Goal: Check status: Check status

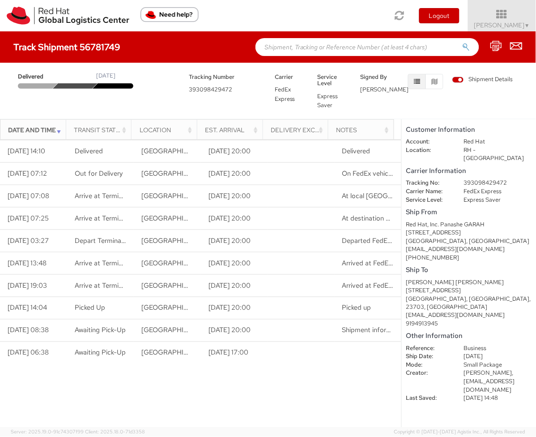
click at [481, 179] on dd "393098429472" at bounding box center [498, 183] width 81 height 9
copy dd "393098429472"
click at [107, 49] on h4 "Track Shipment 56781749" at bounding box center [66, 47] width 107 height 10
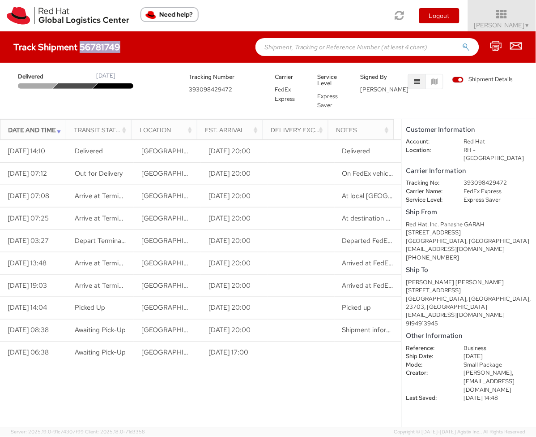
copy h4 "56781749"
click at [355, 53] on input "text" at bounding box center [368, 47] width 224 height 18
paste input "56805926"
type input "56805926"
click at [463, 43] on button "submit" at bounding box center [467, 48] width 8 height 11
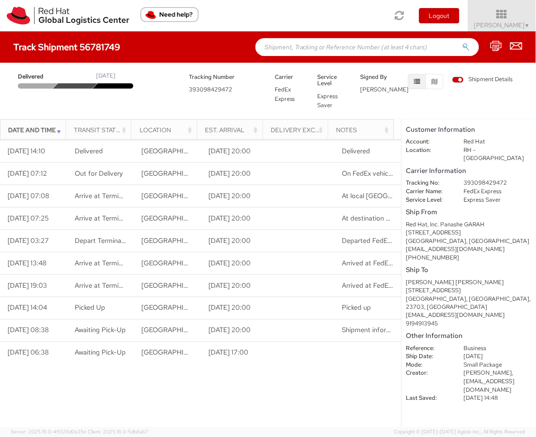
click at [305, 44] on input "text" at bounding box center [368, 47] width 224 height 18
paste input "56805926"
click at [463, 43] on button "submit" at bounding box center [467, 48] width 8 height 11
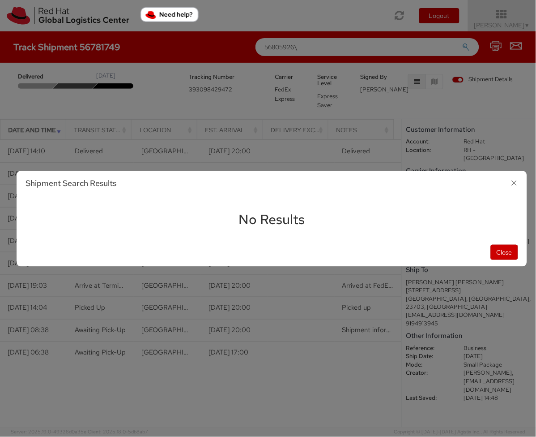
click at [515, 191] on div "Shipment Search Results" at bounding box center [272, 184] width 511 height 26
click at [516, 187] on icon "button" at bounding box center [514, 182] width 13 height 13
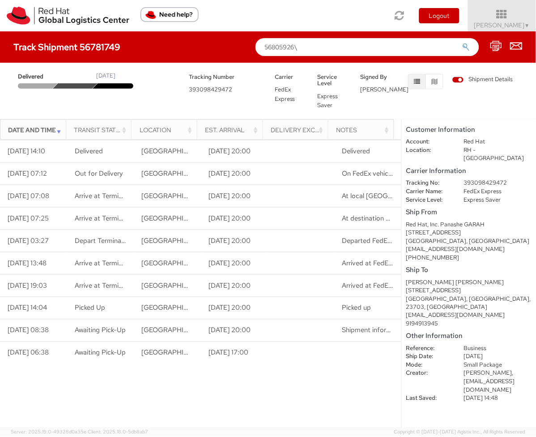
click at [313, 52] on input "56805926\" at bounding box center [368, 47] width 224 height 18
type input "56805926"
click at [463, 43] on button "submit" at bounding box center [467, 48] width 8 height 11
